Goal: Find specific page/section: Find specific page/section

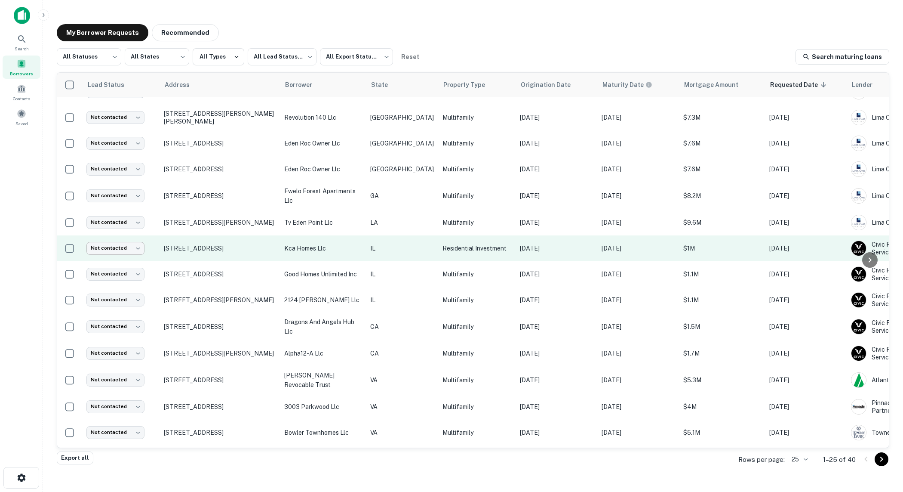
scroll to position [317, 0]
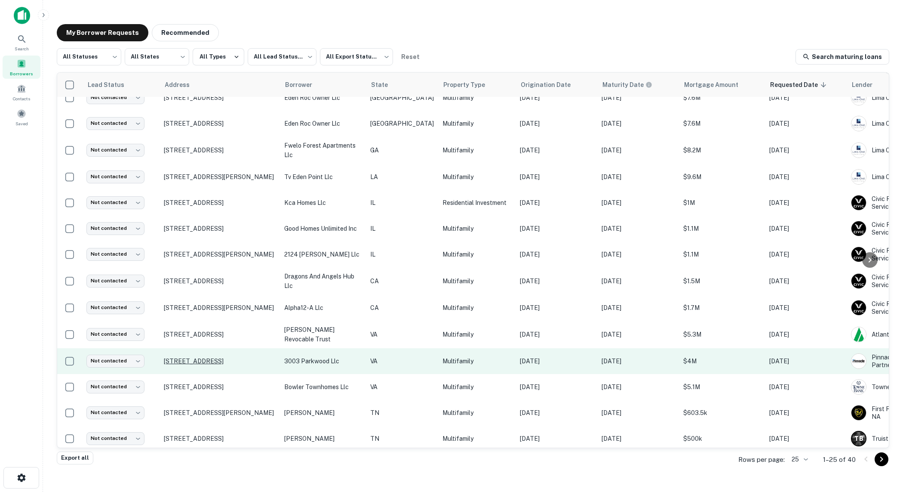
click at [216, 357] on p "[STREET_ADDRESS]" at bounding box center [220, 361] width 112 height 8
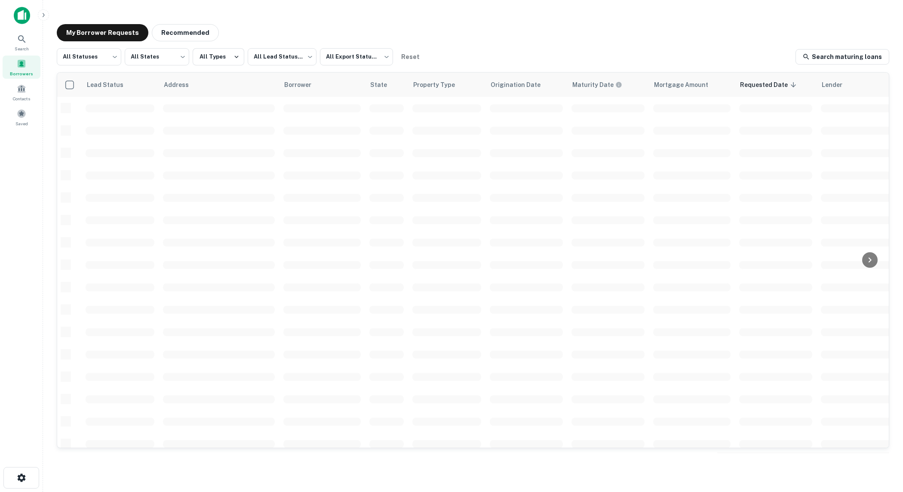
scroll to position [216, 0]
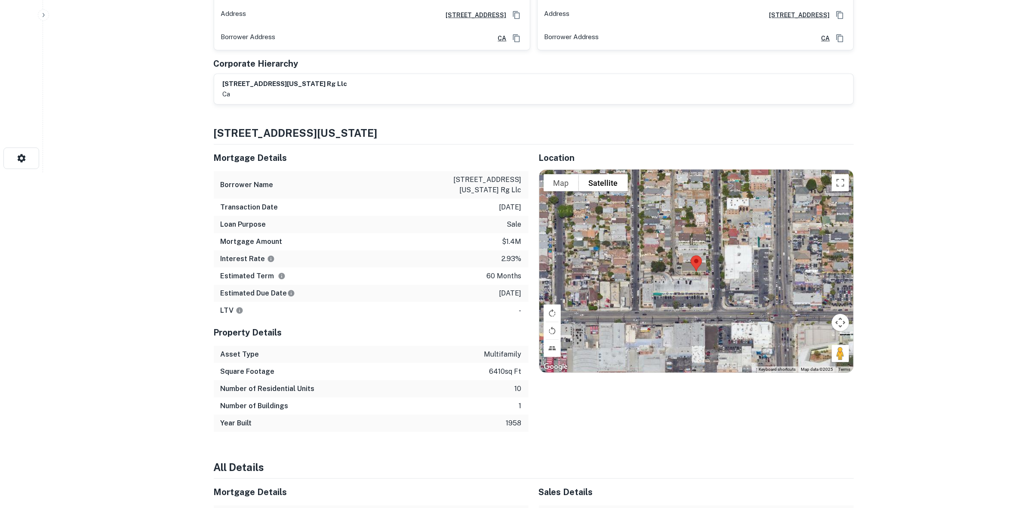
scroll to position [484, 0]
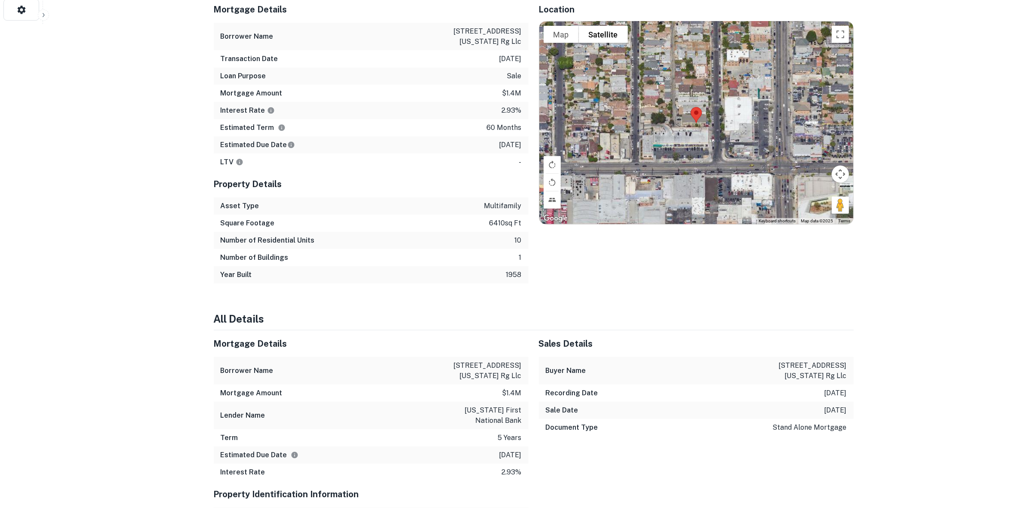
click at [682, 144] on div at bounding box center [696, 123] width 314 height 202
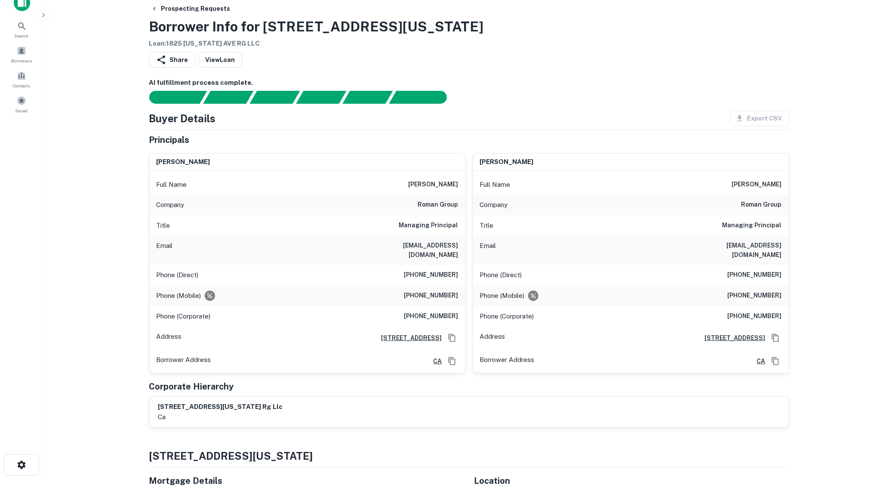
scroll to position [0, 0]
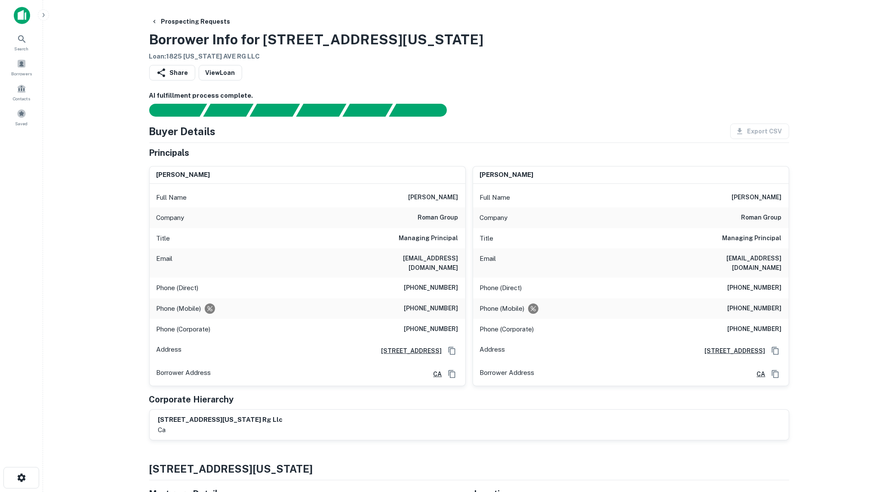
click at [22, 12] on img at bounding box center [22, 15] width 16 height 17
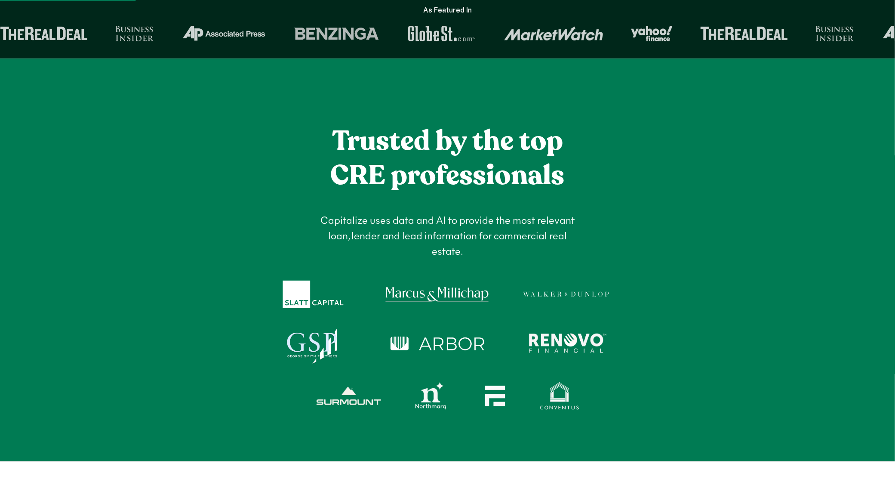
scroll to position [591, 0]
